Goal: Information Seeking & Learning: Check status

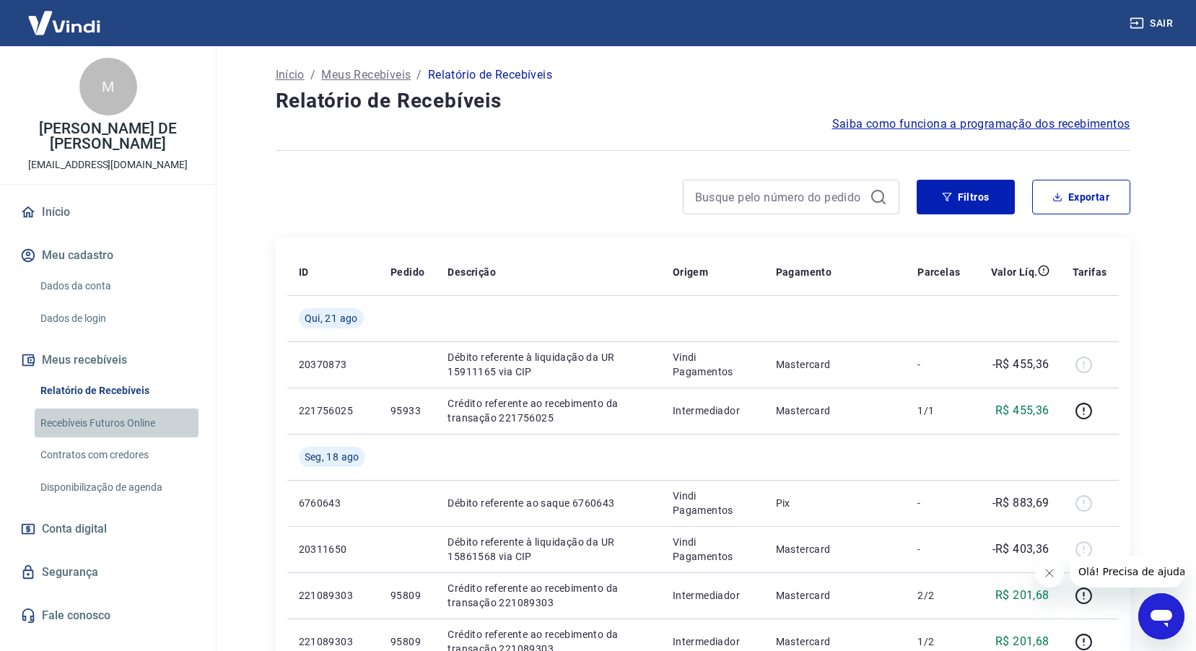
click at [124, 426] on link "Recebíveis Futuros Online" at bounding box center [117, 424] width 164 height 30
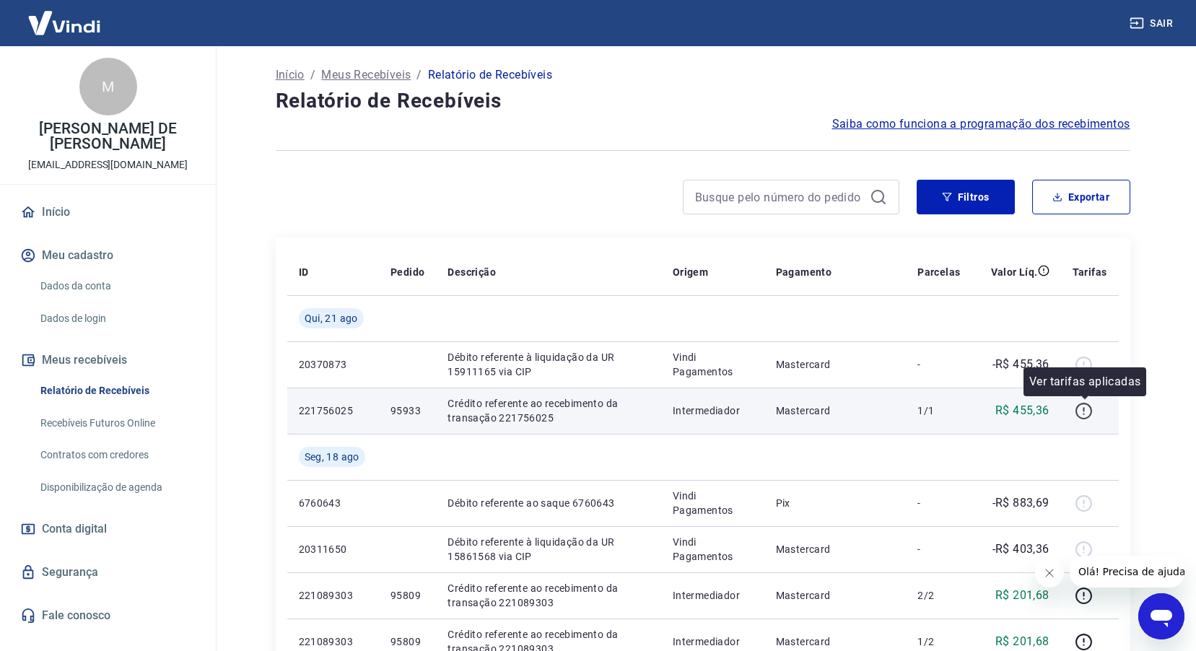
click at [1088, 418] on icon "button" at bounding box center [1084, 411] width 17 height 17
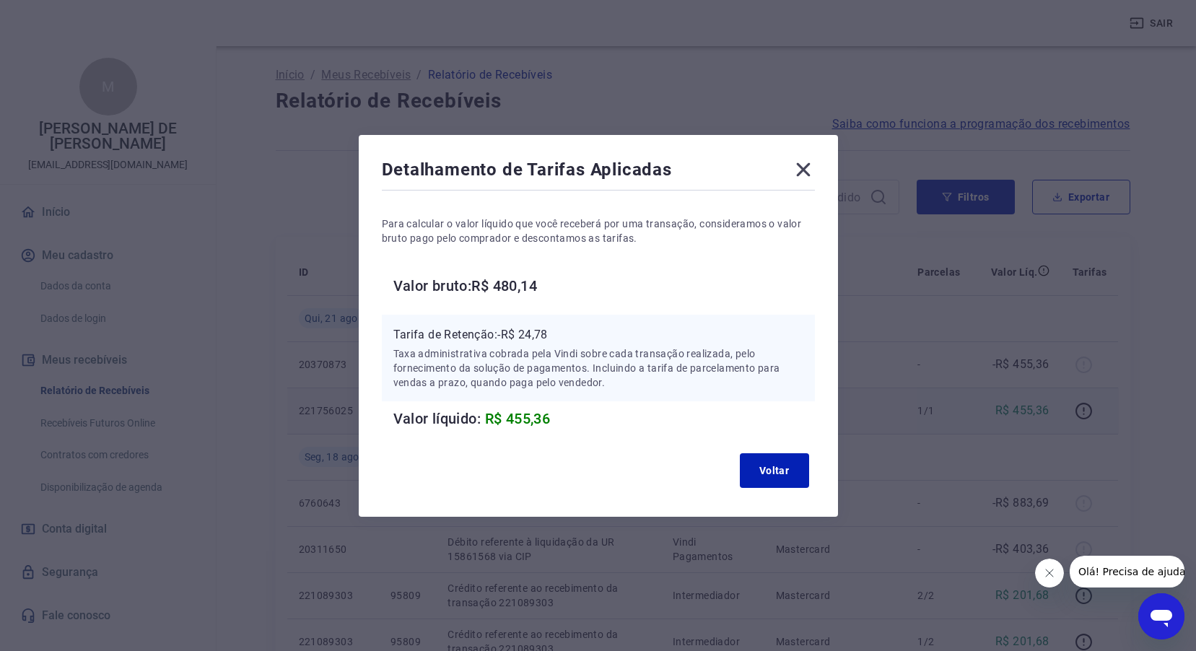
click at [801, 173] on icon at bounding box center [803, 169] width 23 height 23
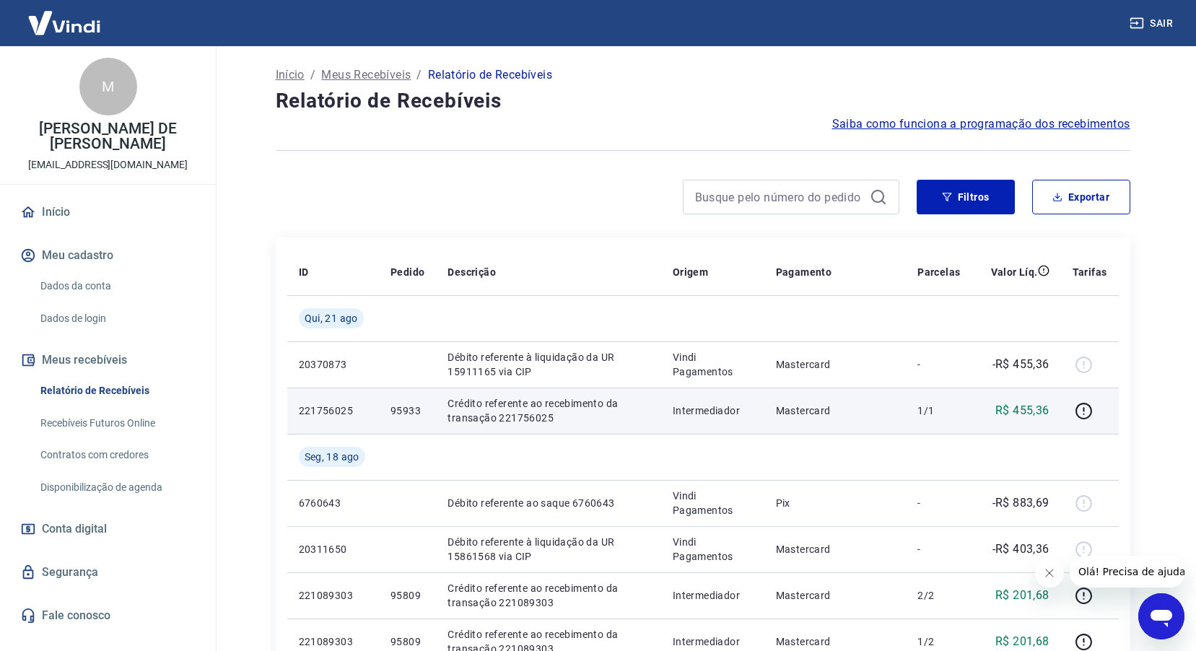
click at [68, 389] on link "Relatório de Recebíveis" at bounding box center [117, 391] width 164 height 30
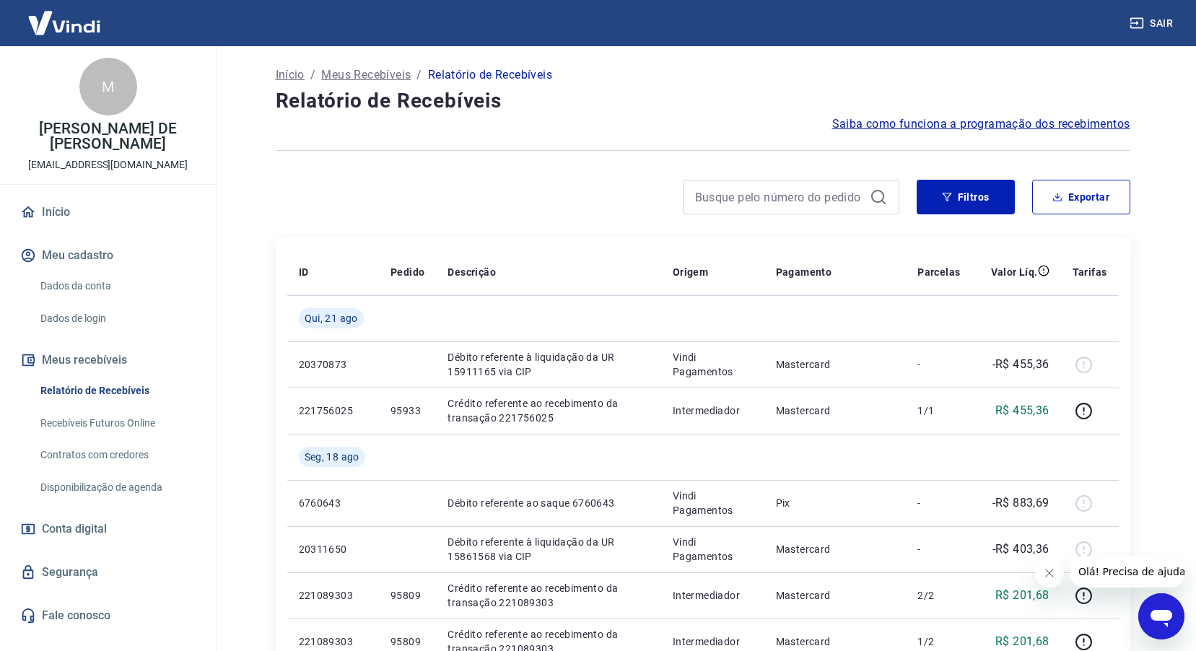
click at [1077, 127] on span "Saiba como funciona a programação dos recebimentos" at bounding box center [981, 124] width 298 height 17
click at [105, 391] on link "Relatório de Recebíveis" at bounding box center [117, 391] width 164 height 30
click at [64, 214] on link "Início" at bounding box center [107, 212] width 181 height 32
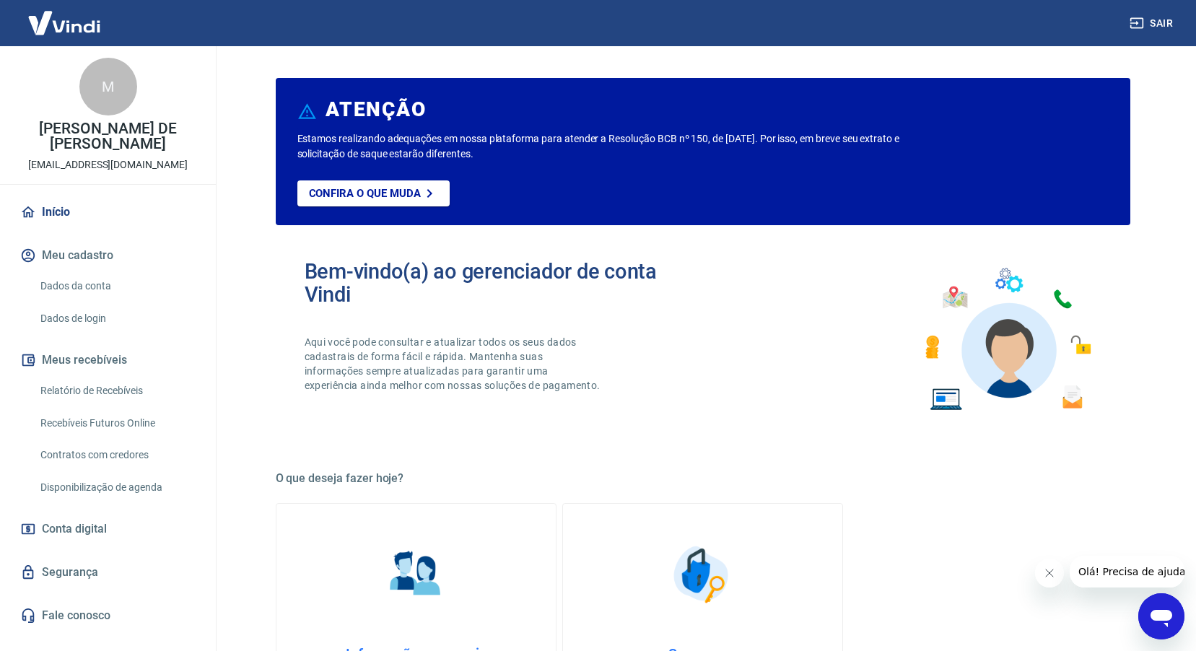
click at [114, 393] on link "Relatório de Recebíveis" at bounding box center [117, 391] width 164 height 30
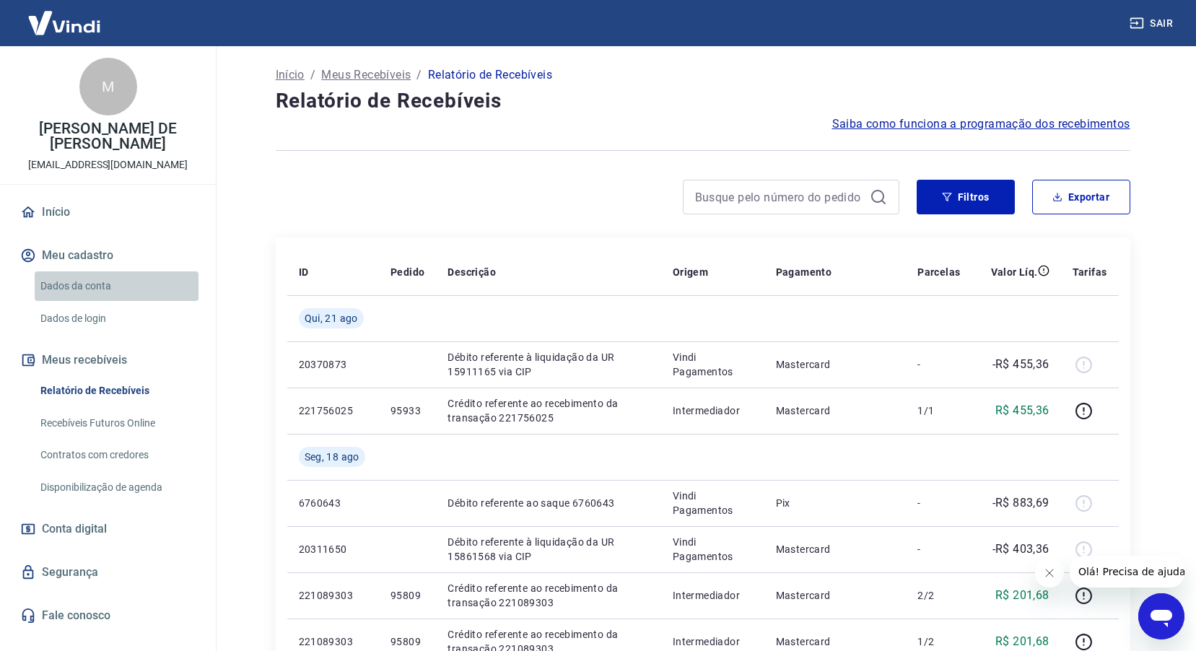
click at [61, 289] on link "Dados da conta" at bounding box center [117, 286] width 164 height 30
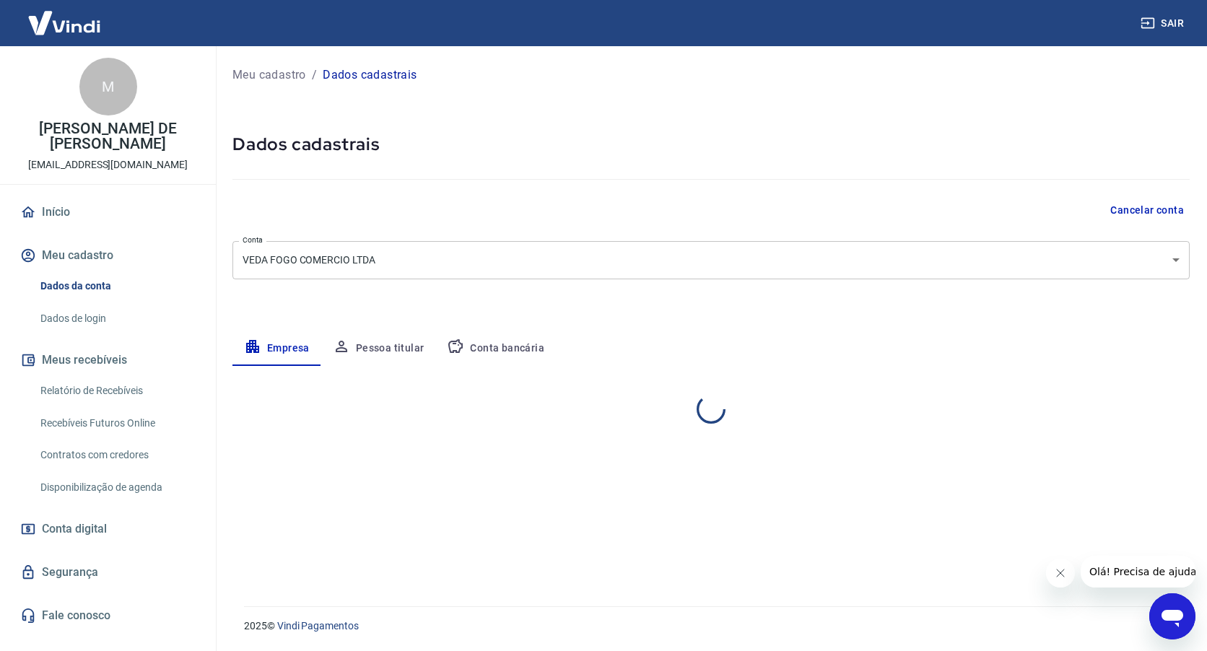
select select "SP"
select select "business"
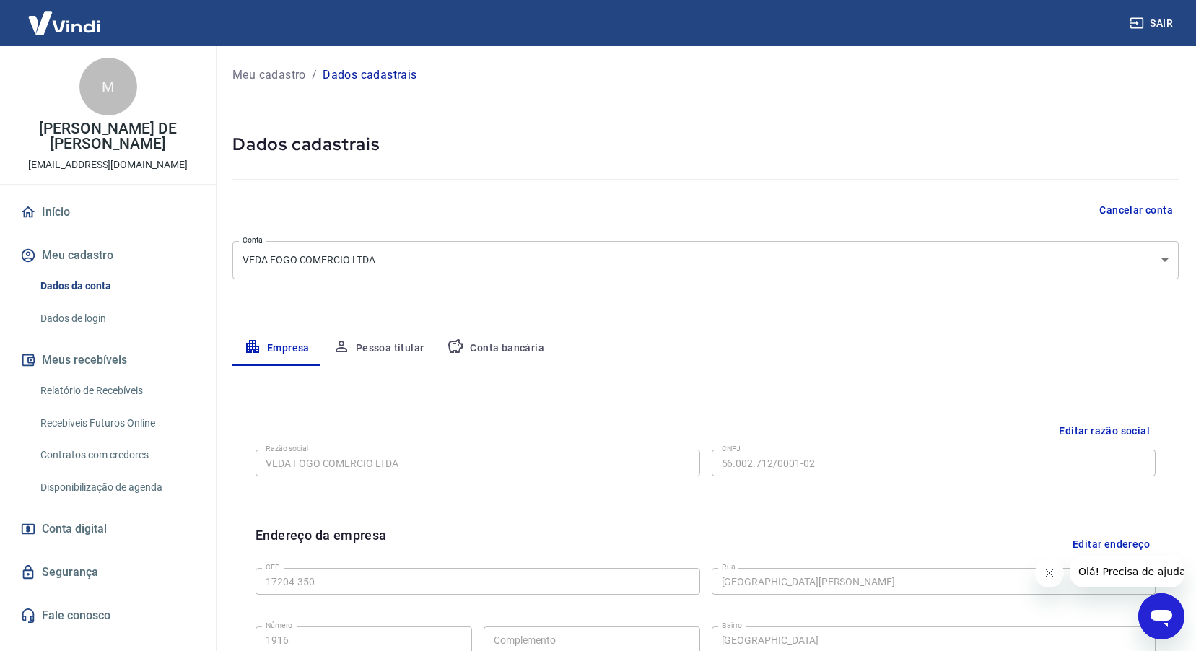
click at [79, 390] on link "Relatório de Recebíveis" at bounding box center [117, 391] width 164 height 30
